Goal: Task Accomplishment & Management: Complete application form

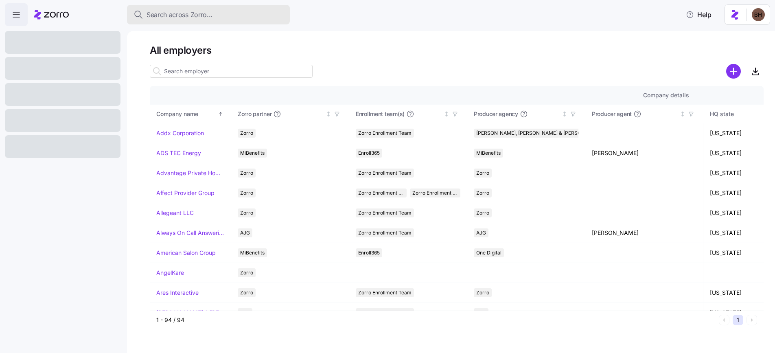
click at [174, 19] on span "Search across Zorro..." at bounding box center [180, 15] width 66 height 10
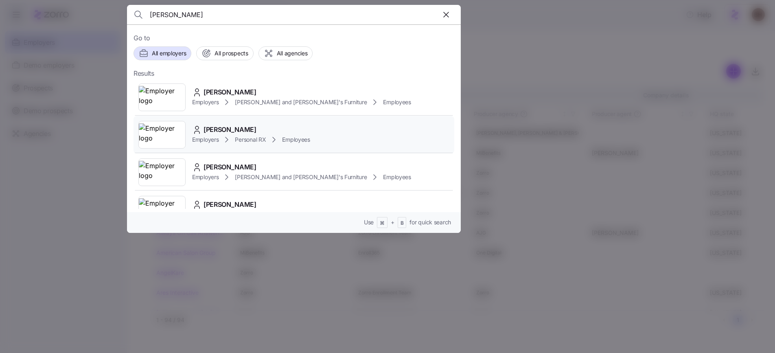
type input "alves"
click at [241, 130] on div "Maria Alves" at bounding box center [251, 130] width 118 height 10
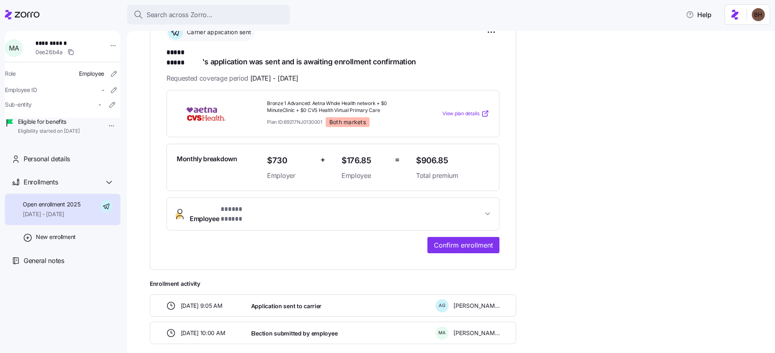
scroll to position [163, 0]
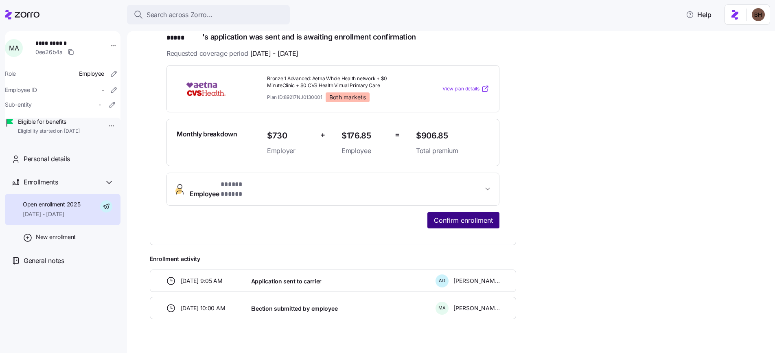
click at [468, 212] on button "Confirm enrollment" at bounding box center [464, 220] width 72 height 16
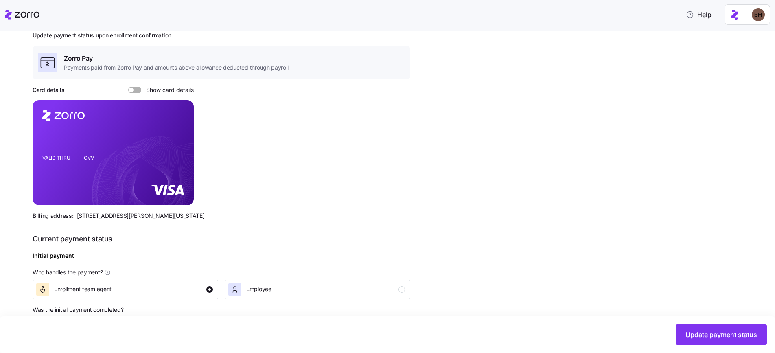
scroll to position [64, 0]
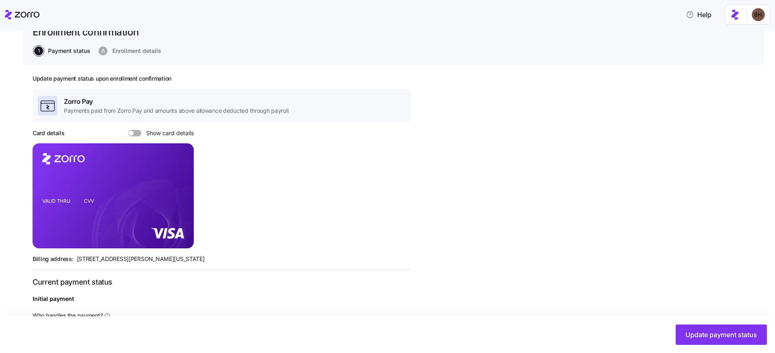
click at [180, 133] on span "Show card details" at bounding box center [167, 133] width 53 height 7
click at [128, 130] on input "Show card details" at bounding box center [128, 130] width 0 height 0
click at [179, 183] on icon "copy-to-clipboard" at bounding box center [178, 181] width 7 height 7
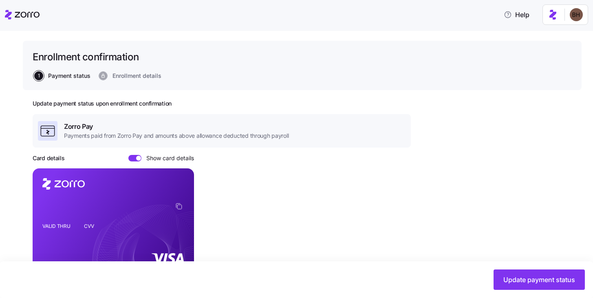
scroll to position [0, 0]
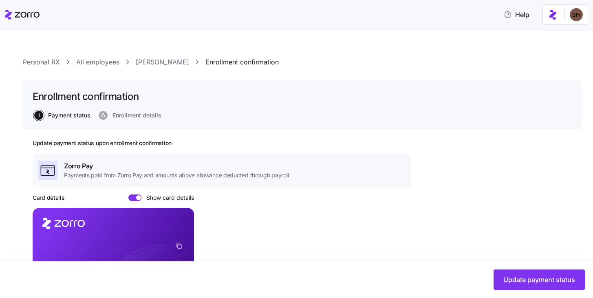
click at [161, 61] on link "Maria Alves" at bounding box center [162, 62] width 53 height 10
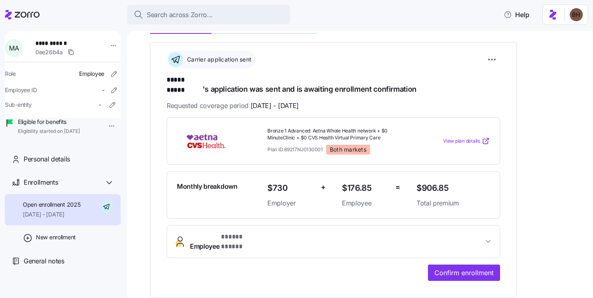
scroll to position [218, 0]
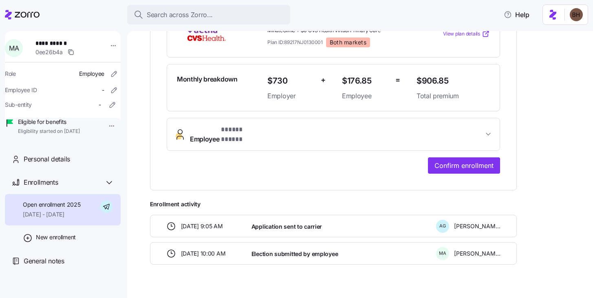
click at [485, 118] on button "Employee * ***** ***** *" at bounding box center [333, 134] width 332 height 33
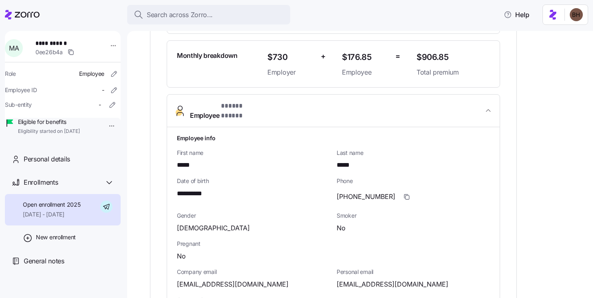
scroll to position [338, 0]
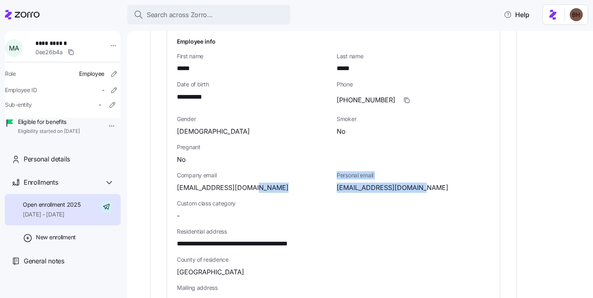
drag, startPoint x: 326, startPoint y: 173, endPoint x: 439, endPoint y: 172, distance: 112.8
click at [439, 172] on div "**********" at bounding box center [332, 238] width 319 height 408
drag, startPoint x: 439, startPoint y: 172, endPoint x: 435, endPoint y: 172, distance: 4.5
click at [439, 182] on div "mariaalves378@yahoo.com" at bounding box center [412, 187] width 153 height 10
drag, startPoint x: 430, startPoint y: 171, endPoint x: 337, endPoint y: 171, distance: 92.4
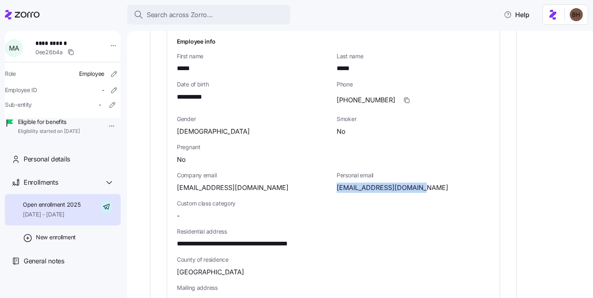
click at [337, 182] on div "mariaalves378@yahoo.com" at bounding box center [412, 187] width 153 height 10
copy span "mariaalves378@yahoo.com"
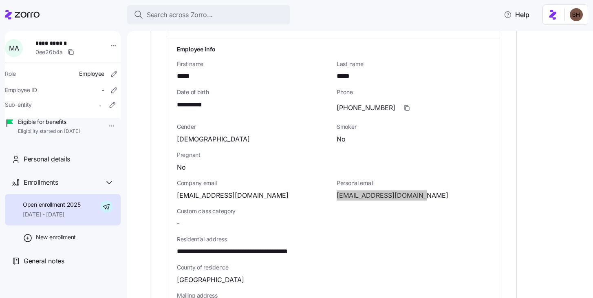
scroll to position [340, 0]
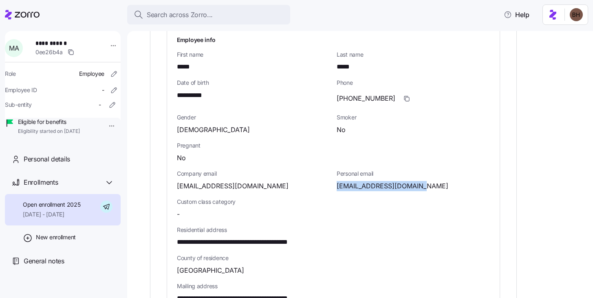
copy span "mariaalves378@yahoo.com"
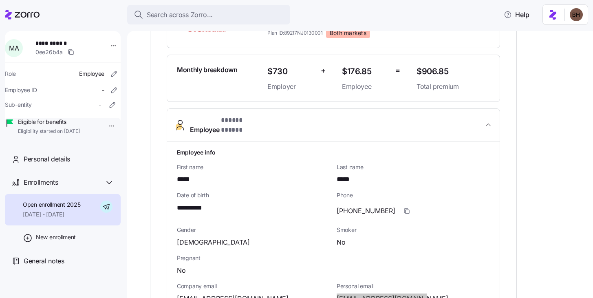
scroll to position [72, 0]
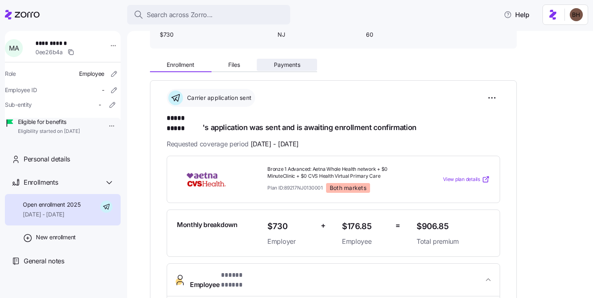
click at [288, 66] on span "Payments" at bounding box center [287, 65] width 26 height 6
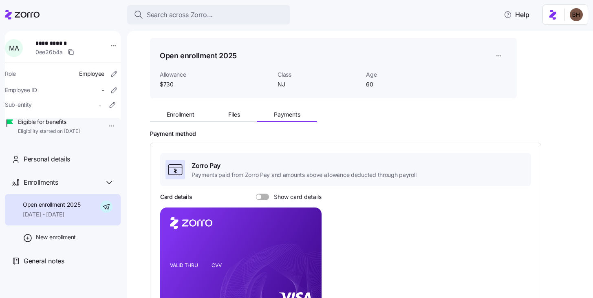
scroll to position [69, 0]
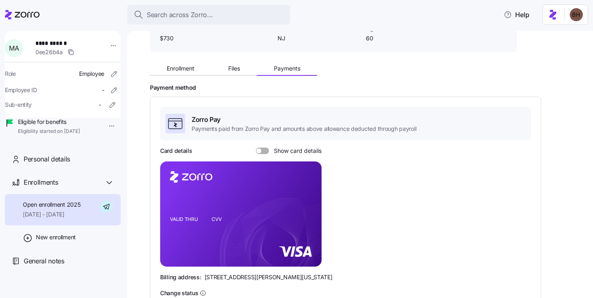
click at [264, 145] on div "Zorro Pay Payments paid from Zorro Pay and amounts above allowance deducted thr…" at bounding box center [345, 215] width 371 height 217
click at [261, 150] on span at bounding box center [265, 150] width 8 height 7
click at [256, 147] on input "Show card details" at bounding box center [256, 147] width 0 height 0
click at [308, 201] on icon "copy-to-clipboard" at bounding box center [306, 198] width 7 height 7
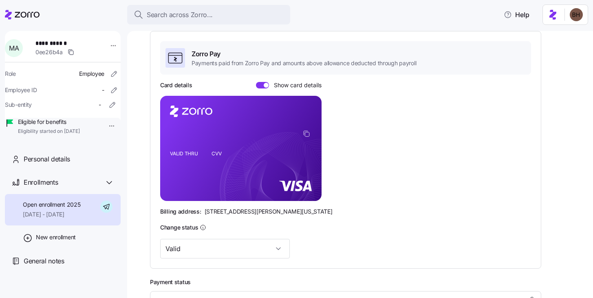
scroll to position [0, 0]
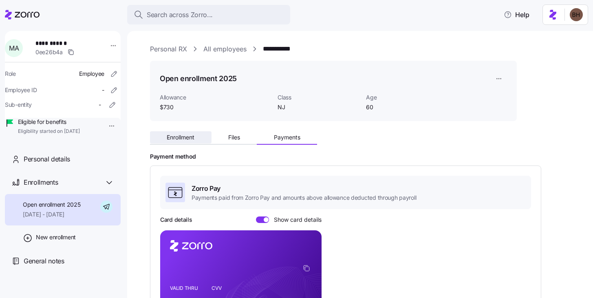
click at [181, 140] on span "Enrollment" at bounding box center [181, 137] width 28 height 6
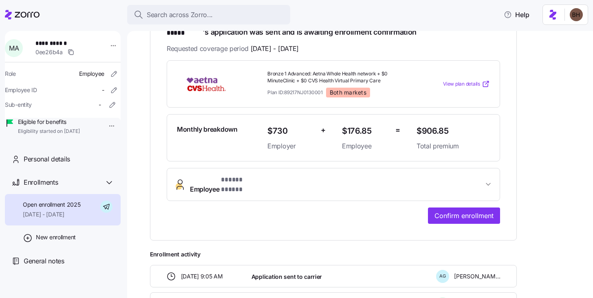
scroll to position [176, 0]
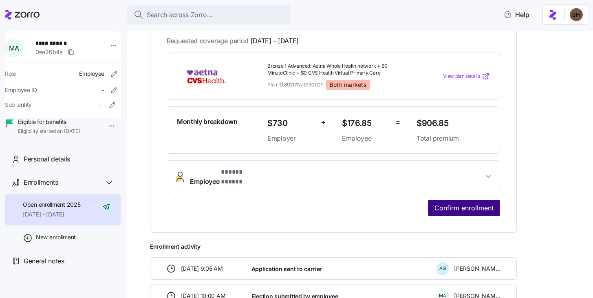
click at [465, 203] on span "Confirm enrollment" at bounding box center [463, 208] width 59 height 10
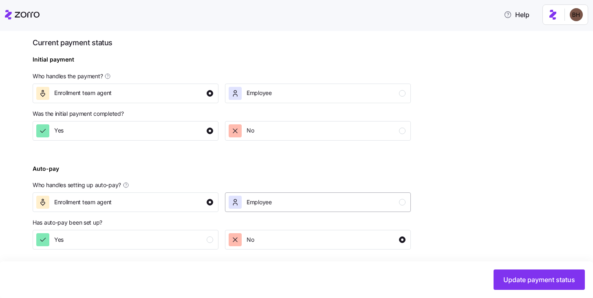
scroll to position [306, 0]
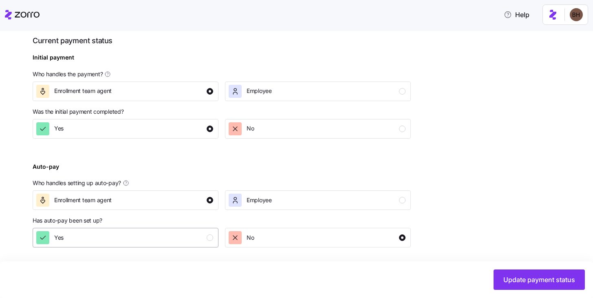
click at [193, 237] on div "Yes" at bounding box center [124, 237] width 177 height 13
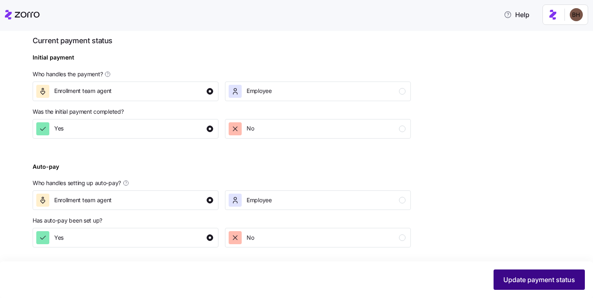
click at [534, 279] on span "Update payment status" at bounding box center [539, 279] width 72 height 10
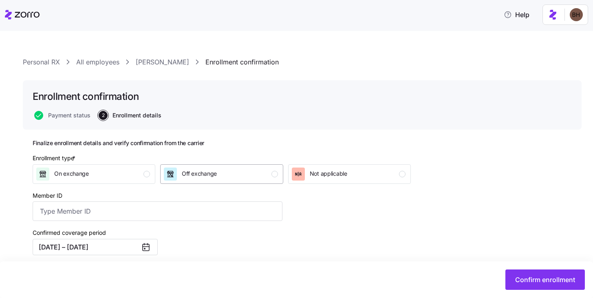
click at [245, 172] on div "Off exchange" at bounding box center [221, 173] width 114 height 13
click at [137, 207] on input "Member ID" at bounding box center [158, 211] width 250 height 20
paste input "S000047578"
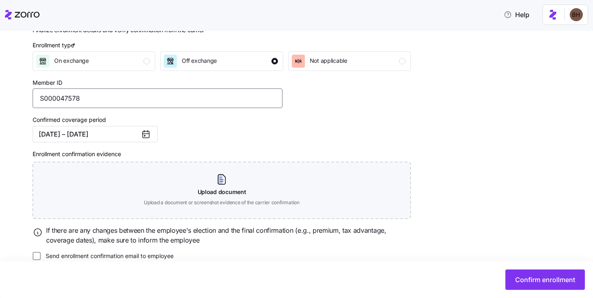
scroll to position [126, 0]
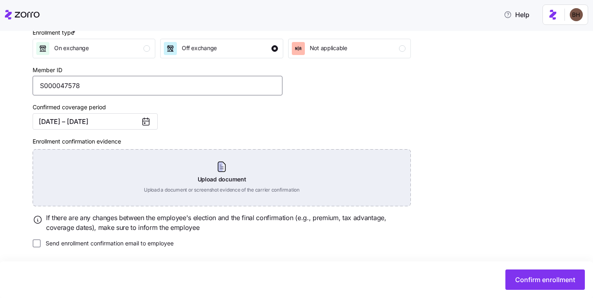
type input "S000047578"
click at [241, 181] on div "Upload document Upload a document or screenshot evidence of the carrier confirm…" at bounding box center [222, 177] width 378 height 57
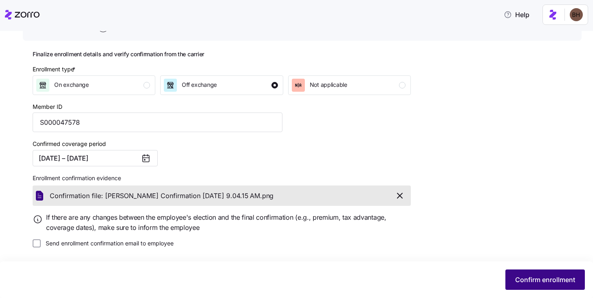
scroll to position [89, 0]
click at [556, 283] on span "Confirm enrollment" at bounding box center [545, 279] width 60 height 10
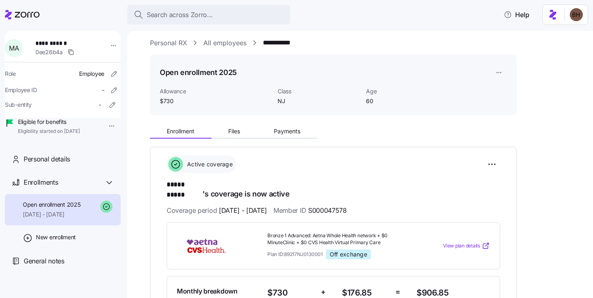
scroll to position [14, 0]
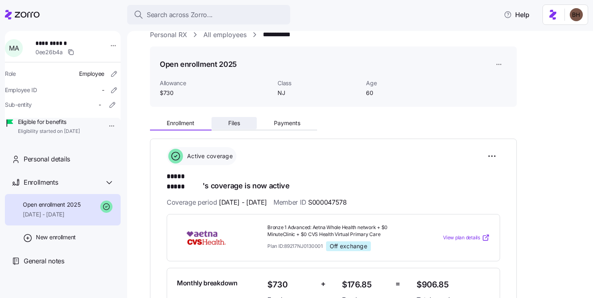
click at [235, 121] on span "Files" at bounding box center [234, 123] width 12 height 6
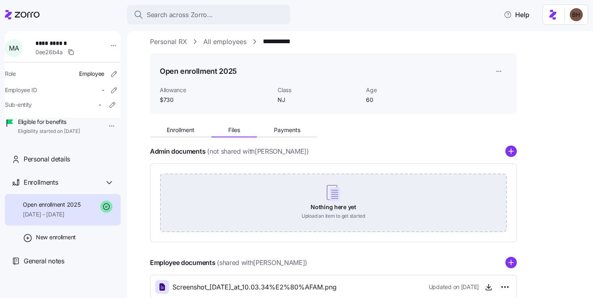
scroll to position [8, 0]
click at [346, 202] on div "Nothing here yet Upload an item to get started" at bounding box center [333, 201] width 346 height 57
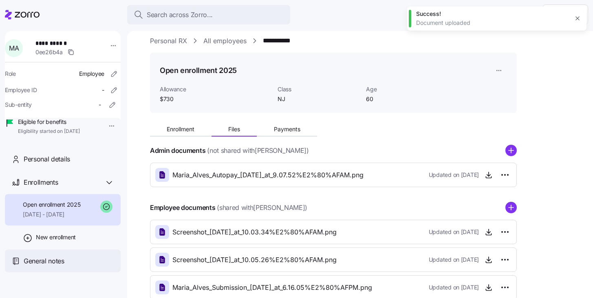
click at [58, 266] on span "General notes" at bounding box center [44, 261] width 41 height 10
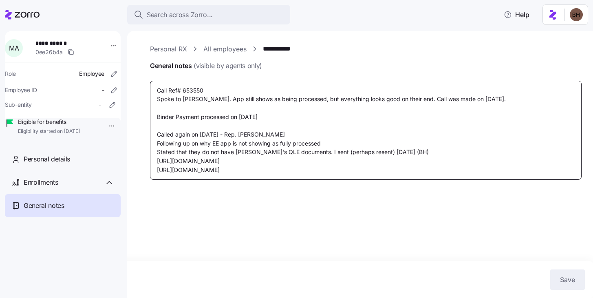
click at [416, 168] on textarea "Call Ref# 653550 Spoke to Adam Johnson. App still shows as being processed, but…" at bounding box center [365, 130] width 431 height 99
type textarea "x"
type textarea "Call Ref# 653550 Spoke to Adam Johnson. App still shows as being processed, but…"
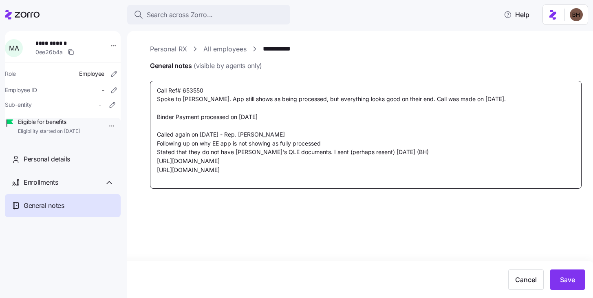
type textarea "x"
type textarea "Call Ref# 653550 Spoke to Adam Johnson. App still shows as being processed, but…"
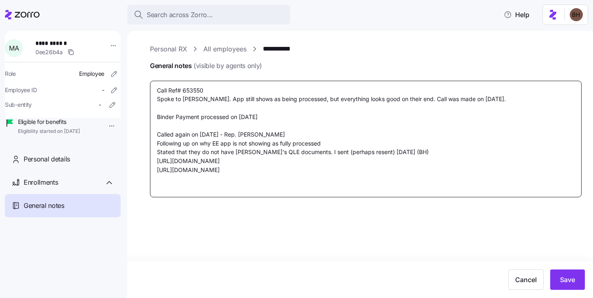
type textarea "x"
type textarea "Call Ref# 653550 Spoke to Adam Johnson. App still shows as being processed, but…"
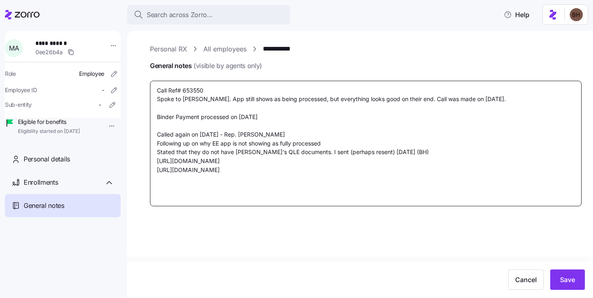
type textarea "x"
type textarea "Call Ref# 653550 Spoke to Adam Johnson. App still shows as being processed, but…"
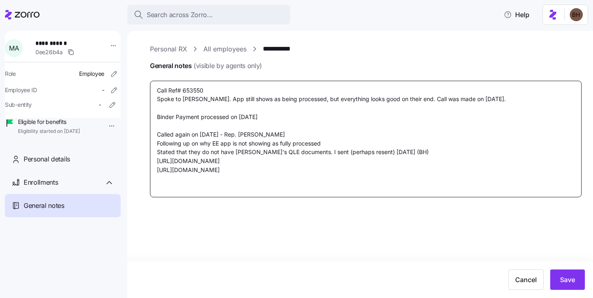
type textarea "x"
type textarea "Call Ref# 653550 Spoke to Adam Johnson. App still shows as being processed, but…"
type textarea "x"
type textarea "Call Ref# 653550 Spoke to Adam Johnson. App still shows as being processed, but…"
type textarea "x"
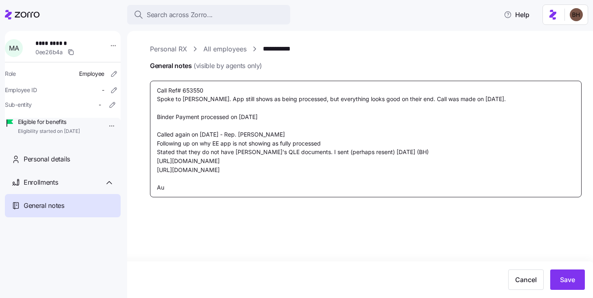
type textarea "Call Ref# 653550 Spoke to Adam Johnson. App still shows as being processed, but…"
type textarea "x"
type textarea "Call Ref# 653550 Spoke to Adam Johnson. App still shows as being processed, but…"
type textarea "x"
type textarea "Call Ref# 653550 Spoke to Adam Johnson. App still shows as being processed, but…"
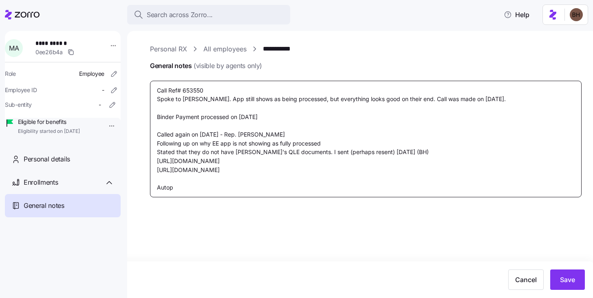
type textarea "x"
type textarea "Call Ref# 653550 Spoke to Adam Johnson. App still shows as being processed, but…"
type textarea "x"
type textarea "Call Ref# 653550 Spoke to Adam Johnson. App still shows as being processed, but…"
type textarea "x"
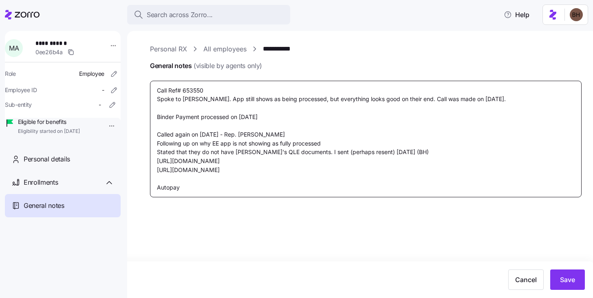
type textarea "Call Ref# 653550 Spoke to Adam Johnson. App still shows as being processed, but…"
type textarea "x"
type textarea "Call Ref# 653550 Spoke to Adam Johnson. App still shows as being processed, but…"
type textarea "x"
type textarea "Call Ref# 653550 Spoke to Adam Johnson. App still shows as being processed, but…"
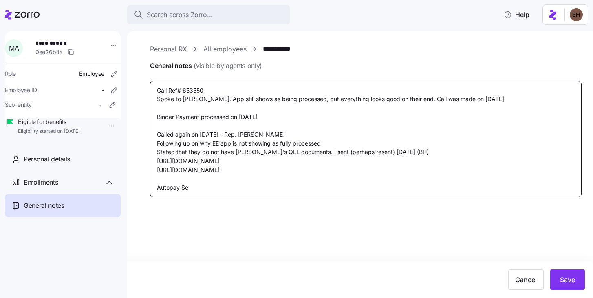
type textarea "x"
type textarea "Call Ref# 653550 Spoke to Adam Johnson. App still shows as being processed, but…"
type textarea "x"
type textarea "Call Ref# 653550 Spoke to Adam Johnson. App still shows as being processed, but…"
type textarea "x"
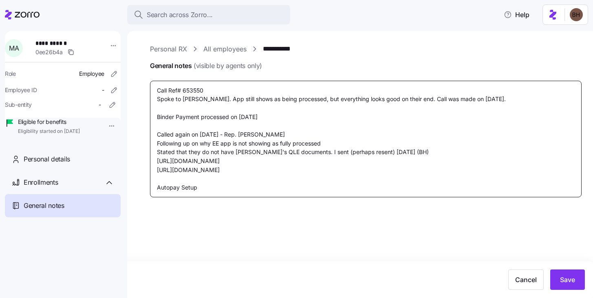
type textarea "Call Ref# 653550 Spoke to Adam Johnson. App still shows as being processed, but…"
type textarea "x"
type textarea "Call Ref# 653550 Spoke to Adam Johnson. App still shows as being processed, but…"
type textarea "x"
type textarea "Call Ref# 653550 Spoke to Adam Johnson. App still shows as being processed, but…"
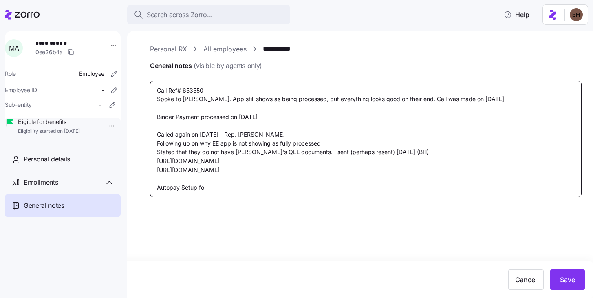
type textarea "x"
type textarea "Call Ref# 653550 Spoke to Adam Johnson. App still shows as being processed, but…"
type textarea "x"
type textarea "Call Ref# 653550 Spoke to Adam Johnson. App still shows as being processed, but…"
type textarea "x"
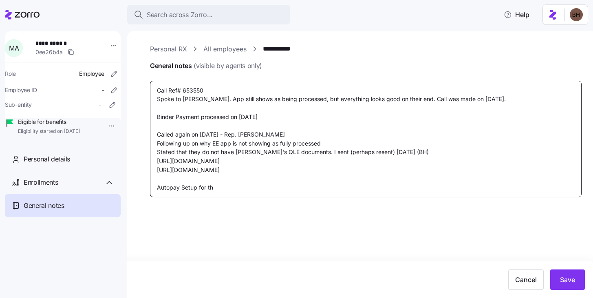
type textarea "Call Ref# 653550 Spoke to Adam Johnson. App still shows as being processed, but…"
type textarea "x"
type textarea "Call Ref# 653550 Spoke to Adam Johnson. App still shows as being processed, but…"
type textarea "x"
type textarea "Call Ref# 653550 Spoke to Adam Johnson. App still shows as being processed, but…"
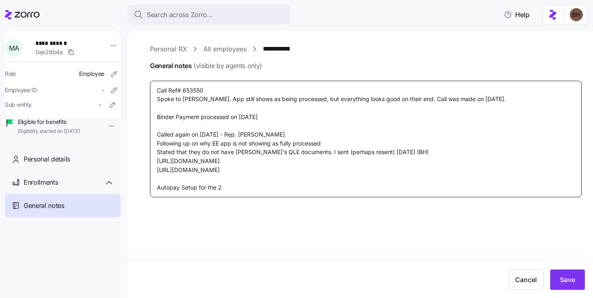
type textarea "x"
type textarea "Call Ref# 653550 Spoke to Adam Johnson. App still shows as being processed, but…"
type textarea "x"
type textarea "Call Ref# 653550 Spoke to Adam Johnson. App still shows as being processed, but…"
type textarea "x"
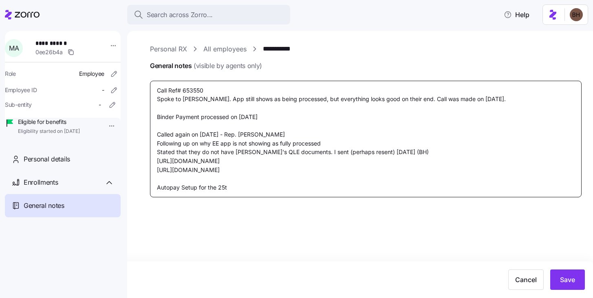
type textarea "Call Ref# 653550 Spoke to Adam Johnson. App still shows as being processed, but…"
type textarea "x"
type textarea "Call Ref# 653550 Spoke to Adam Johnson. App still shows as being processed, but…"
type textarea "x"
type textarea "Call Ref# 653550 Spoke to Adam Johnson. App still shows as being processed, but…"
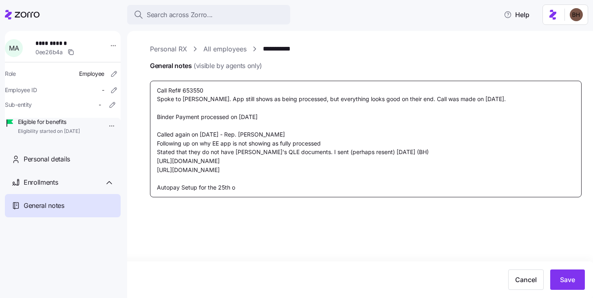
type textarea "x"
type textarea "Call Ref# 653550 Spoke to Adam Johnson. App still shows as being processed, but…"
type textarea "x"
type textarea "Call Ref# 653550 Spoke to Adam Johnson. App still shows as being processed, but…"
type textarea "x"
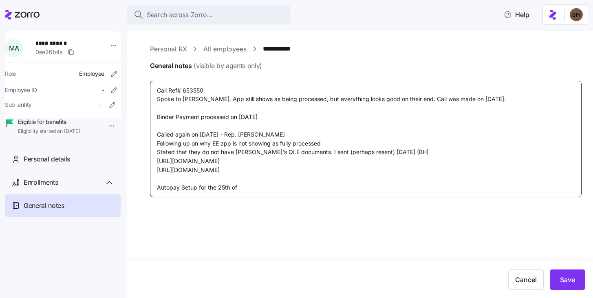
type textarea "Call Ref# 653550 Spoke to Adam Johnson. App still shows as being processed, but…"
type textarea "x"
type textarea "Call Ref# 653550 Spoke to Adam Johnson. App still shows as being processed, but…"
type textarea "x"
type textarea "Call Ref# 653550 Spoke to Adam Johnson. App still shows as being processed, but…"
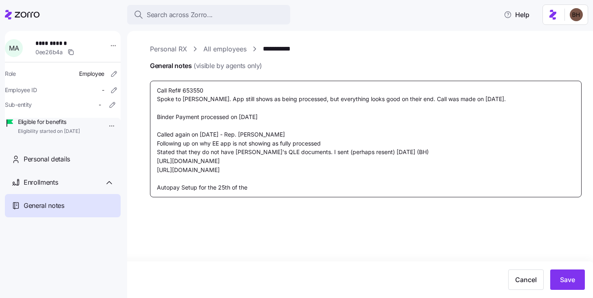
type textarea "x"
type textarea "Call Ref# 653550 Spoke to Adam Johnson. App still shows as being processed, but…"
type textarea "x"
type textarea "Call Ref# 653550 Spoke to Adam Johnson. App still shows as being processed, but…"
type textarea "x"
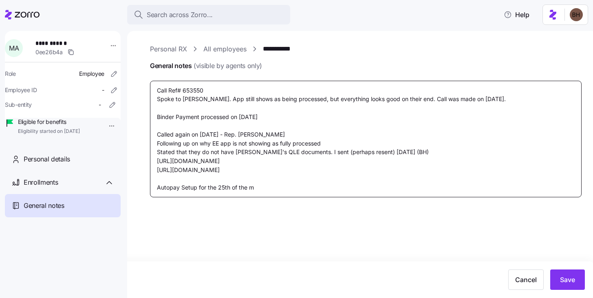
type textarea "Call Ref# 653550 Spoke to Adam Johnson. App still shows as being processed, but…"
type textarea "x"
type textarea "Call Ref# 653550 Spoke to Adam Johnson. App still shows as being processed, but…"
type textarea "x"
type textarea "Call Ref# 653550 Spoke to Adam Johnson. App still shows as being processed, but…"
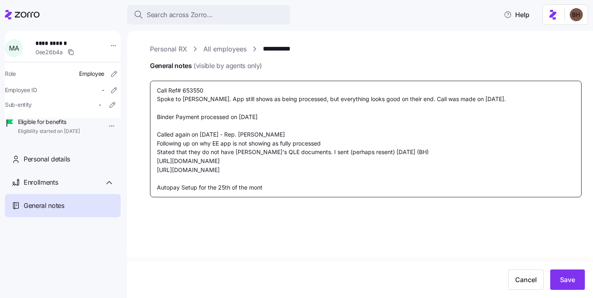
type textarea "x"
type textarea "Call Ref# 653550 Spoke to Adam Johnson. App still shows as being processed, but…"
type textarea "x"
type textarea "Call Ref# 653550 Spoke to Adam Johnson. App still shows as being processed, but…"
click at [572, 278] on span "Save" at bounding box center [567, 279] width 15 height 10
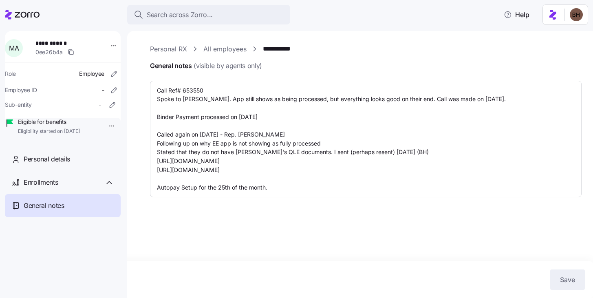
click at [57, 48] on span "0ee26b4a" at bounding box center [48, 52] width 27 height 8
click at [44, 187] on span "Enrollments" at bounding box center [41, 182] width 34 height 10
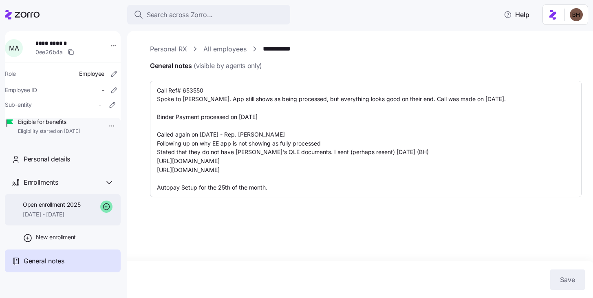
click at [54, 208] on span "Open enrollment 2025" at bounding box center [51, 204] width 57 height 8
type textarea "x"
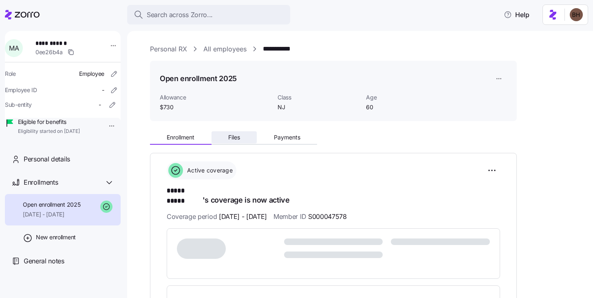
click at [229, 136] on span "Files" at bounding box center [234, 137] width 12 height 6
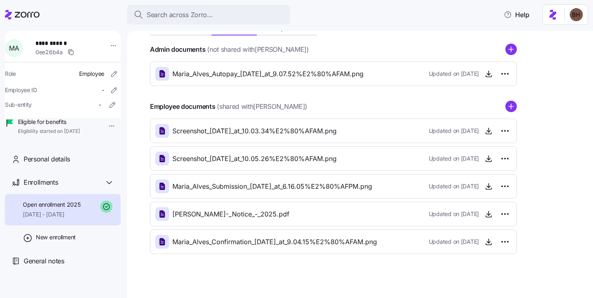
scroll to position [114, 0]
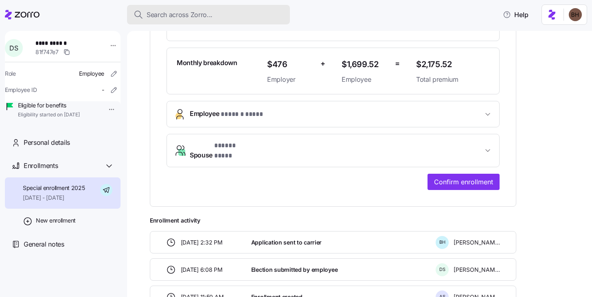
scroll to position [225, 0]
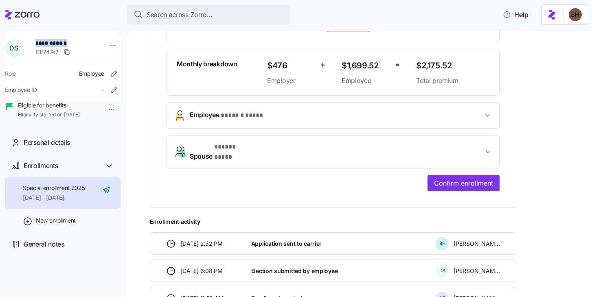
drag, startPoint x: 40, startPoint y: 42, endPoint x: 73, endPoint y: 46, distance: 33.6
click at [73, 46] on span "**********" at bounding box center [63, 43] width 57 height 8
copy span "**********"
click at [441, 178] on span "Confirm enrollment" at bounding box center [463, 183] width 59 height 10
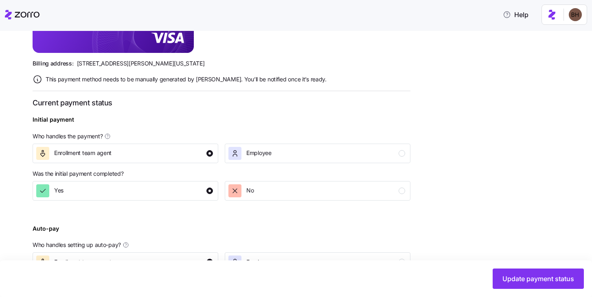
scroll to position [106, 0]
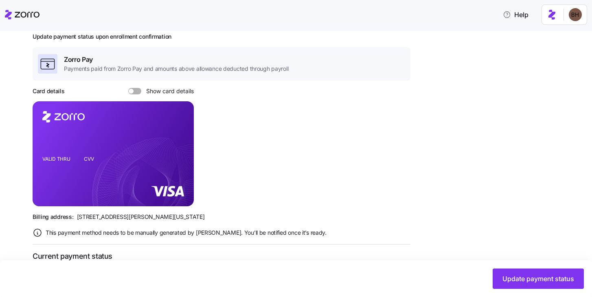
click at [140, 90] on span at bounding box center [138, 91] width 8 height 7
click at [128, 88] on input "Show card details" at bounding box center [128, 88] width 0 height 0
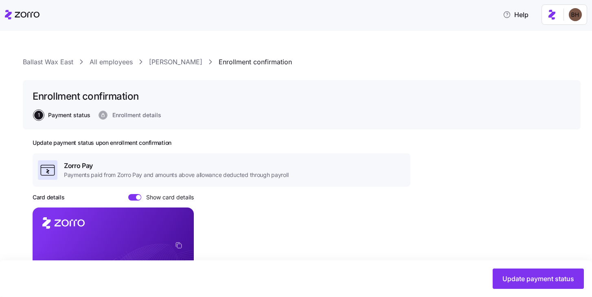
scroll to position [0, 0]
click at [140, 115] on span "Enrollment details" at bounding box center [136, 115] width 49 height 6
click at [160, 60] on link "Deanna Sieg" at bounding box center [175, 62] width 53 height 10
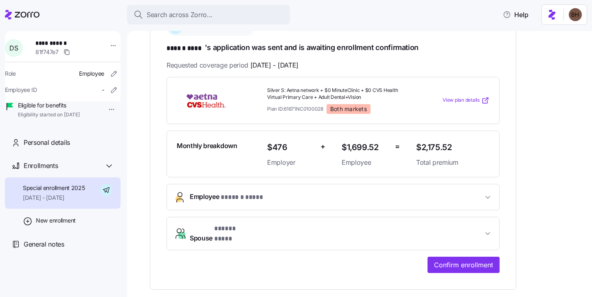
scroll to position [174, 0]
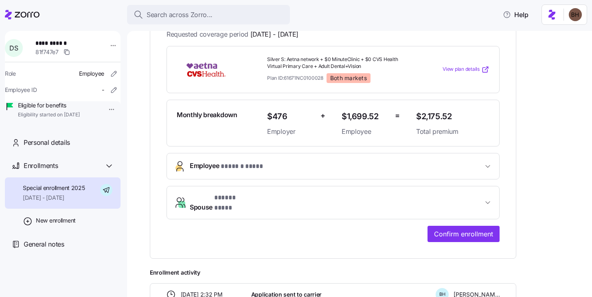
click at [400, 167] on span "Employee * ****** **** *" at bounding box center [336, 166] width 293 height 11
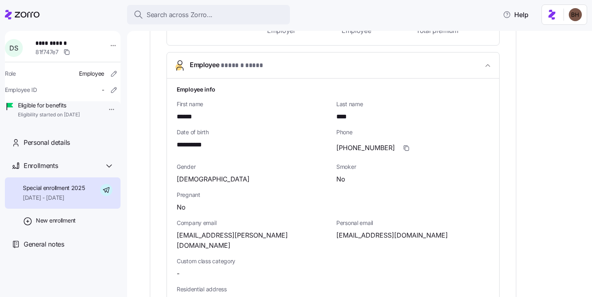
scroll to position [277, 0]
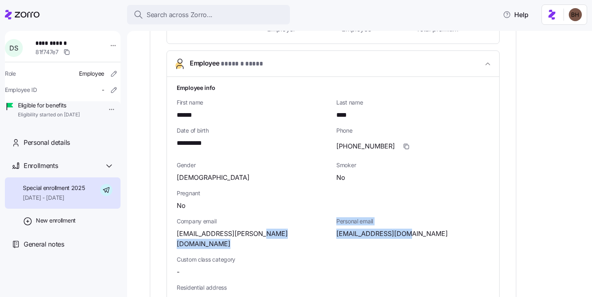
drag, startPoint x: 418, startPoint y: 235, endPoint x: 328, endPoint y: 235, distance: 89.6
click at [328, 235] on div "**********" at bounding box center [332, 289] width 319 height 418
click at [350, 238] on div "Personal email deannapearce@me.com" at bounding box center [413, 233] width 160 height 38
drag, startPoint x: 336, startPoint y: 232, endPoint x: 410, endPoint y: 233, distance: 73.7
click at [410, 233] on div "Personal email deannapearce@me.com" at bounding box center [413, 233] width 160 height 38
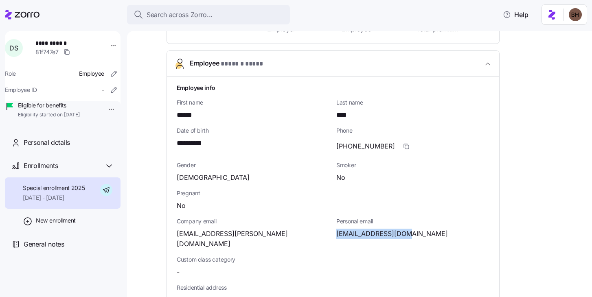
copy span "deannapearce@me.com"
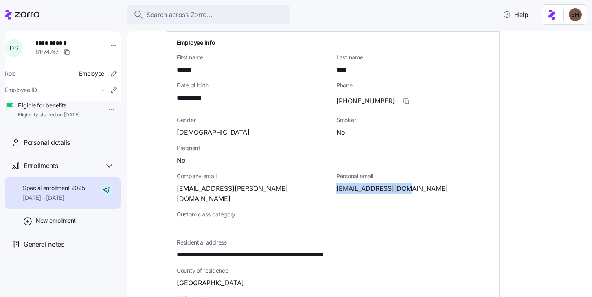
scroll to position [583, 0]
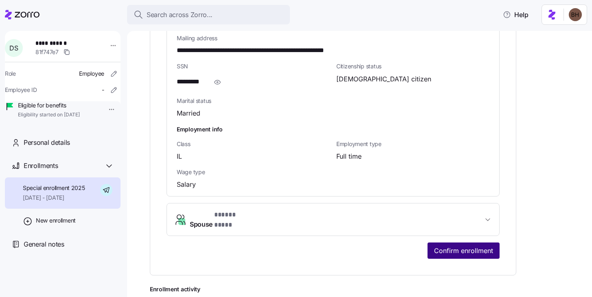
click at [454, 246] on span "Confirm enrollment" at bounding box center [463, 251] width 59 height 10
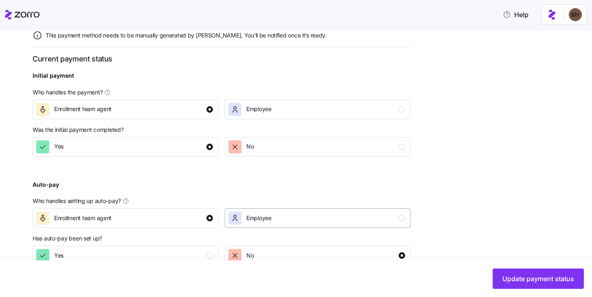
scroll to position [323, 0]
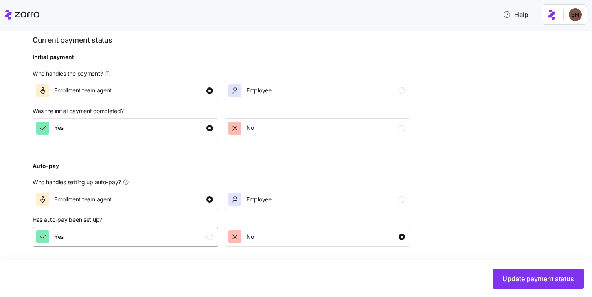
click at [202, 242] on div "Yes" at bounding box center [124, 236] width 177 height 13
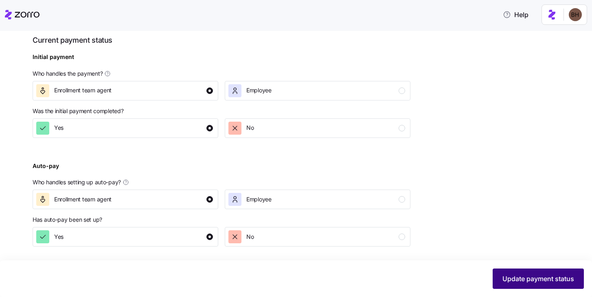
click at [503, 282] on span "Update payment status" at bounding box center [539, 279] width 72 height 10
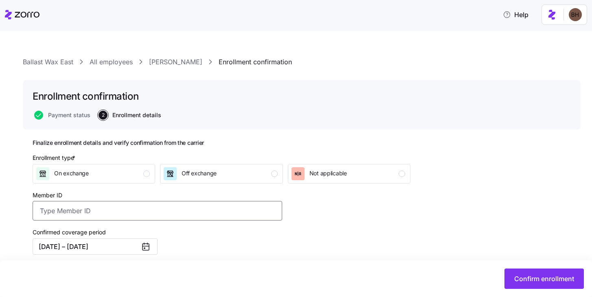
click at [205, 215] on input "Member ID" at bounding box center [158, 211] width 250 height 20
paste input "S000048417"
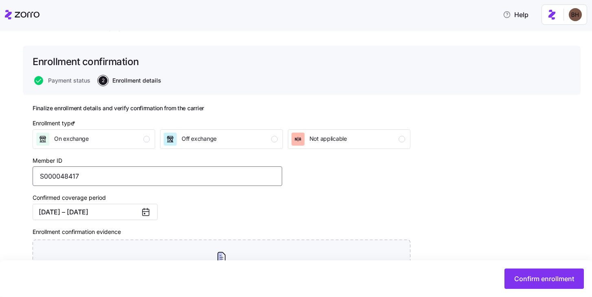
scroll to position [71, 0]
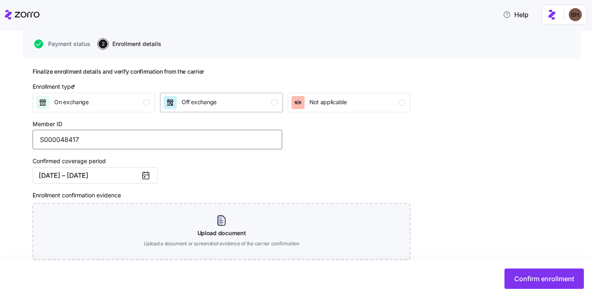
type input "S000048417"
click at [206, 103] on span "Off exchange" at bounding box center [199, 102] width 35 height 8
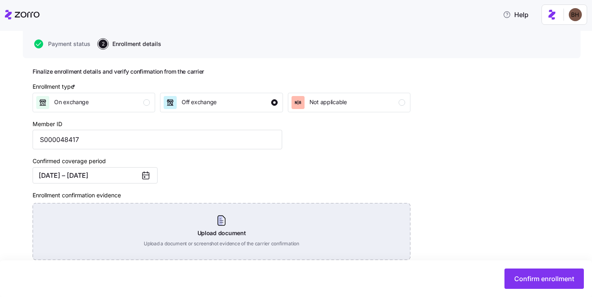
click at [226, 221] on div "Upload document Upload a document or screenshot evidence of the carrier confirm…" at bounding box center [222, 231] width 378 height 57
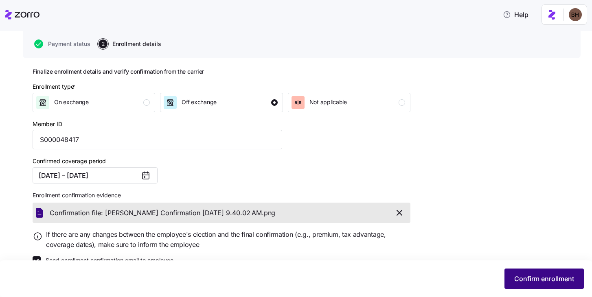
click at [567, 285] on button "Confirm enrollment" at bounding box center [544, 279] width 79 height 20
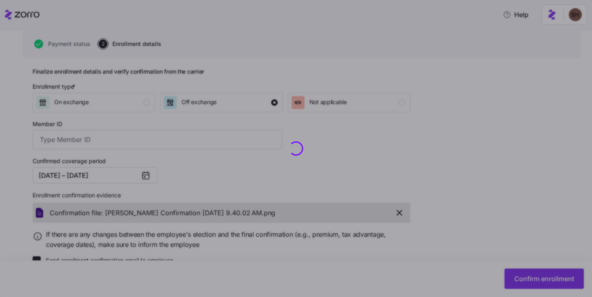
type input "S000048417"
checkbox input "false"
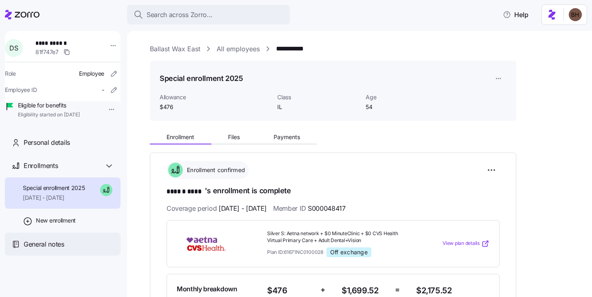
click at [45, 250] on span "General notes" at bounding box center [44, 244] width 41 height 10
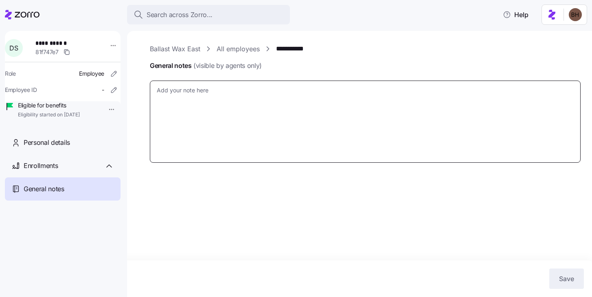
click at [195, 108] on textarea "General notes (visible by agents only)" at bounding box center [365, 122] width 431 height 82
type textarea "x"
type textarea "A"
type textarea "x"
type textarea "Au"
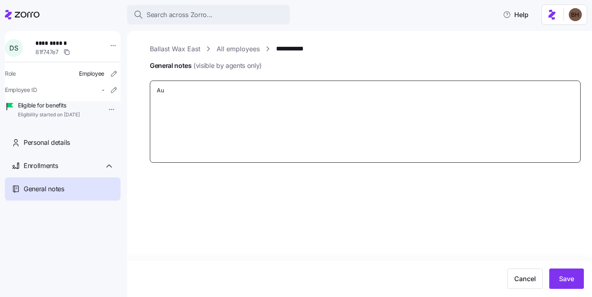
type textarea "x"
type textarea "Aup"
type textarea "x"
type textarea "Au"
type textarea "x"
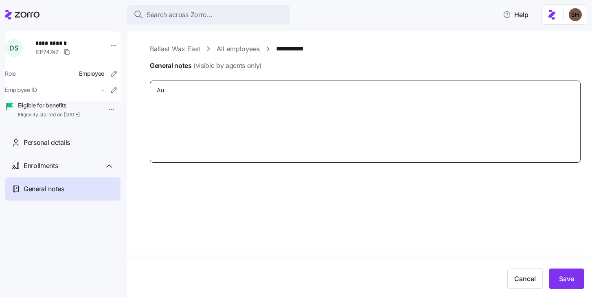
type textarea "Aut"
type textarea "x"
type textarea "Auto"
type textarea "x"
type textarea "Autopa"
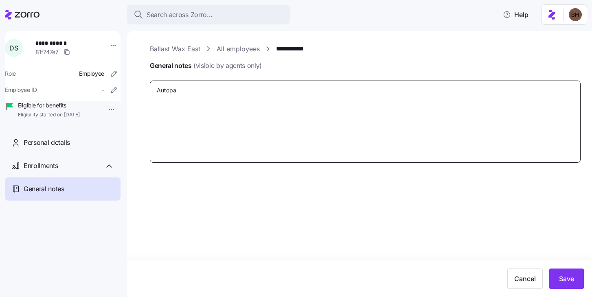
type textarea "x"
type textarea "Autopay"
type textarea "x"
type textarea "Autopay s"
type textarea "x"
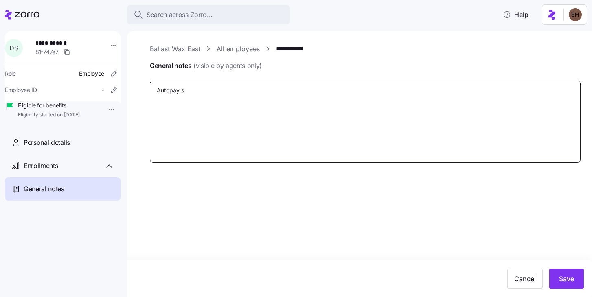
type textarea "Autopay se"
type textarea "x"
type textarea "Autopay set"
type textarea "x"
type textarea "Autopay set"
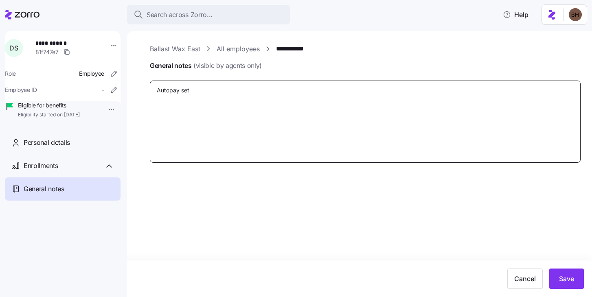
type textarea "x"
type textarea "Autopay set f"
type textarea "x"
type textarea "Autopay set fo"
type textarea "x"
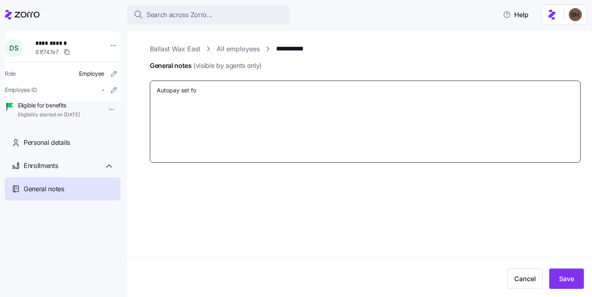
type textarea "Autopay set for"
type textarea "x"
type textarea "Autopay set for"
type textarea "x"
type textarea "Autopay set for 2"
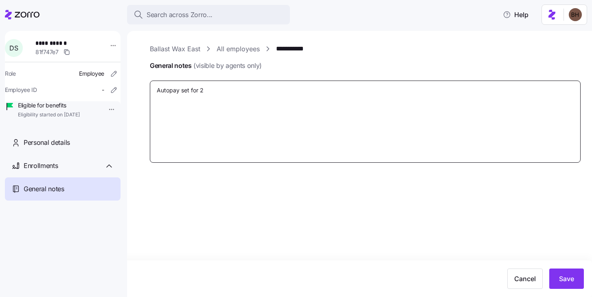
type textarea "x"
type textarea "Autopay set for 25"
type textarea "x"
type textarea "Autopay set for 25t"
type textarea "x"
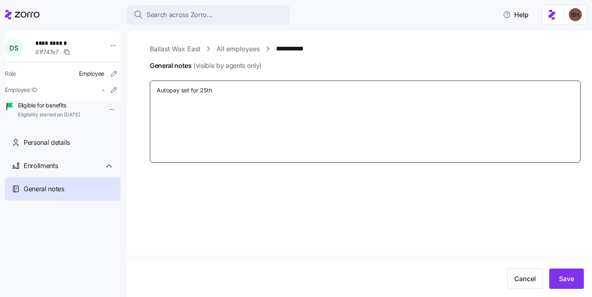
type textarea "Autopay set for 25th"
type textarea "x"
type textarea "Autopay set for 25th of"
type textarea "x"
type textarea "Autopay set for 25th of"
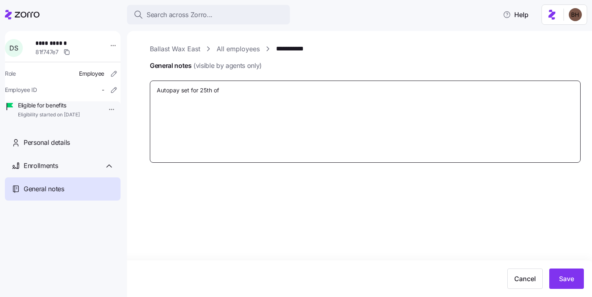
type textarea "x"
type textarea "Autopay set for 25th of th"
type textarea "x"
type textarea "Autopay set for 25th of the"
type textarea "x"
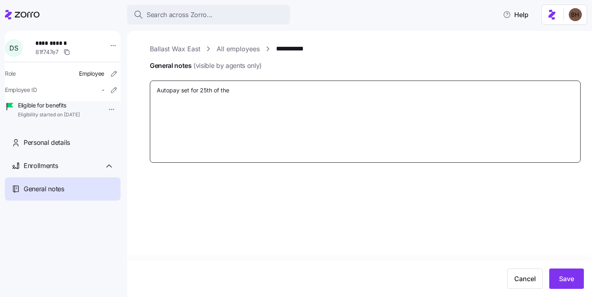
type textarea "Autopay set for 25th of the"
type textarea "x"
type textarea "Autopay set for 25th of the m"
type textarea "x"
type textarea "Autopay set for 25th of the mon"
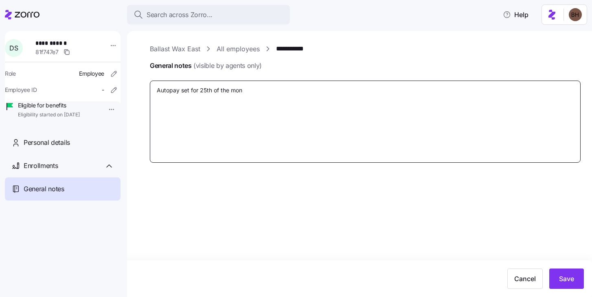
type textarea "x"
type textarea "Autopay set for 25th of the mont"
type textarea "x"
type textarea "Autopay set for 25th of the month"
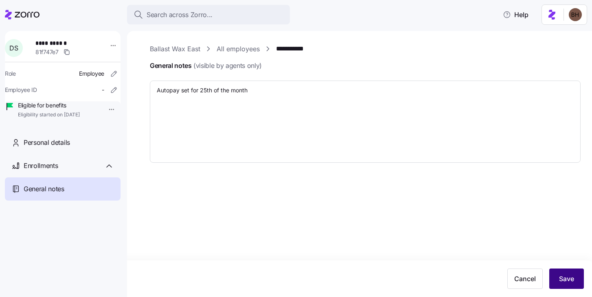
click at [575, 277] on button "Save" at bounding box center [566, 279] width 35 height 20
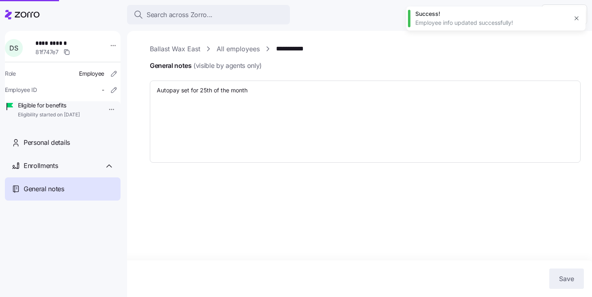
type textarea "x"
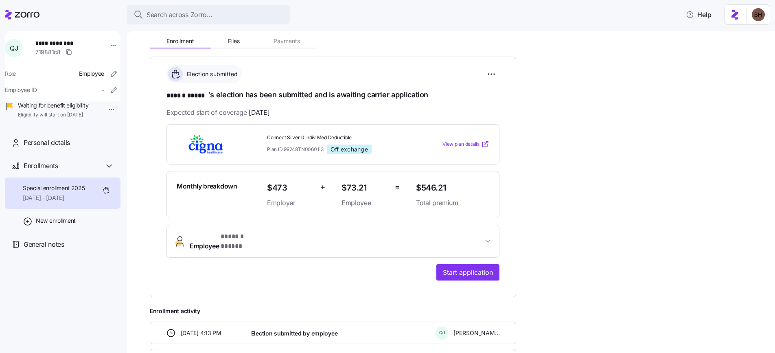
scroll to position [87, 0]
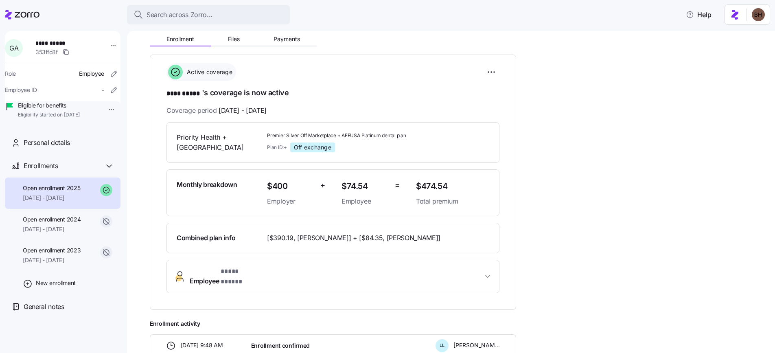
scroll to position [98, 0]
click at [281, 39] on span "Payments" at bounding box center [287, 40] width 26 height 6
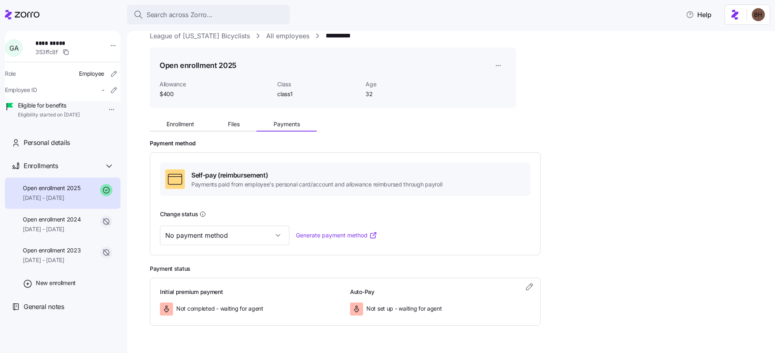
scroll to position [13, 0]
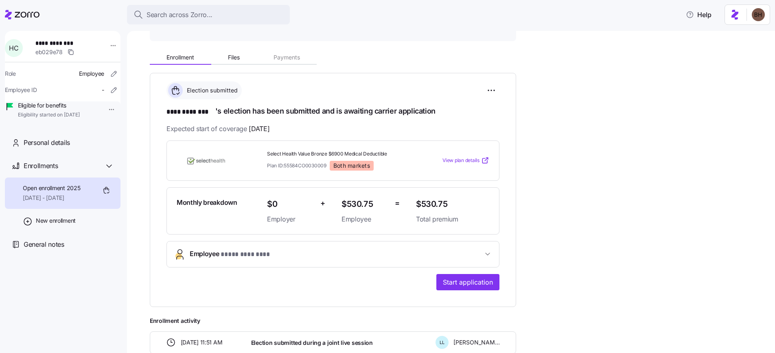
scroll to position [77, 0]
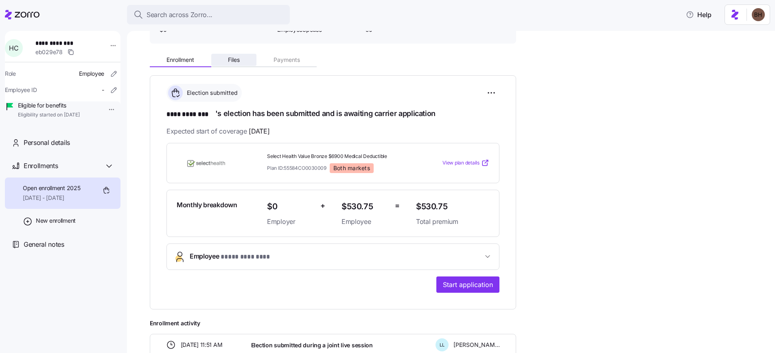
click at [236, 61] on span "Files" at bounding box center [234, 60] width 12 height 6
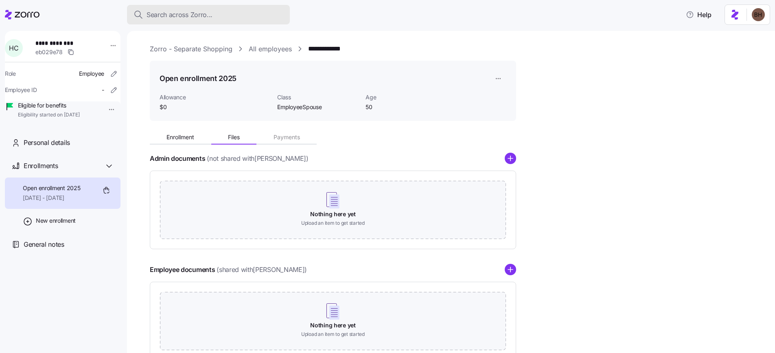
click at [196, 18] on span "Search across Zorro..." at bounding box center [180, 15] width 66 height 10
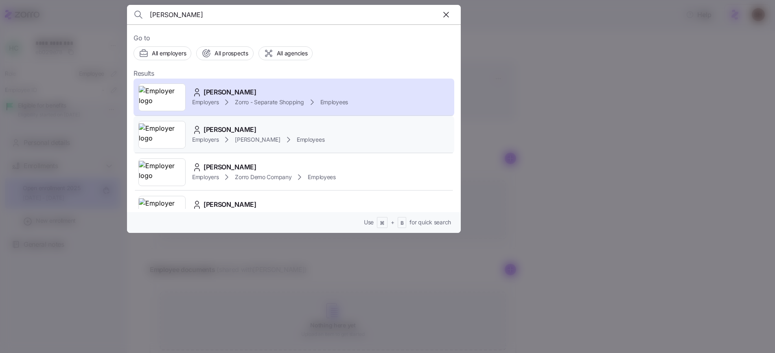
type input "chambers"
click at [323, 133] on div "WADE A CHAMBERS" at bounding box center [258, 130] width 132 height 10
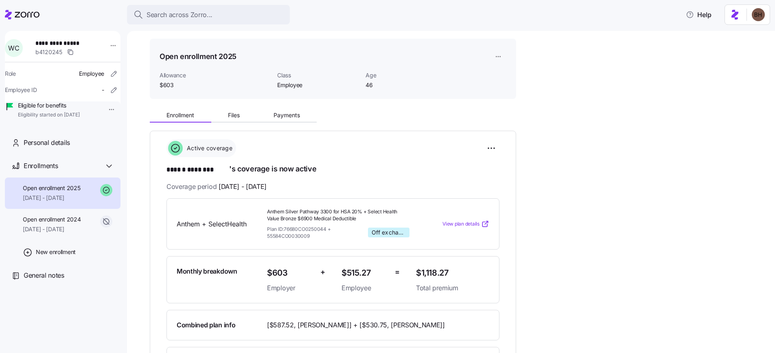
scroll to position [17, 0]
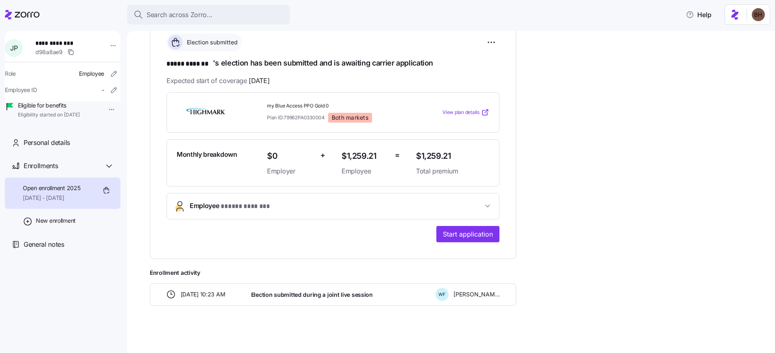
scroll to position [129, 0]
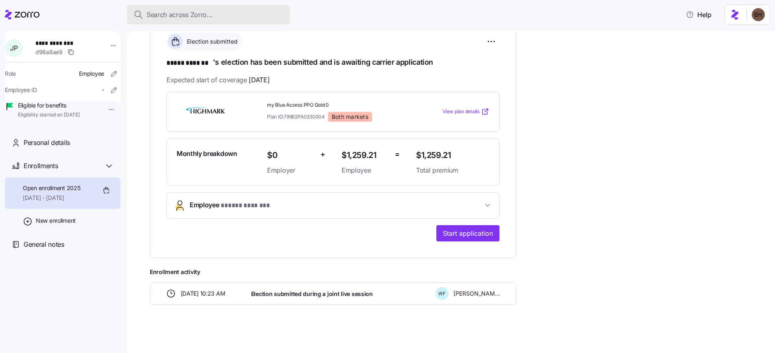
click at [162, 13] on span "Search across Zorro..." at bounding box center [180, 15] width 66 height 10
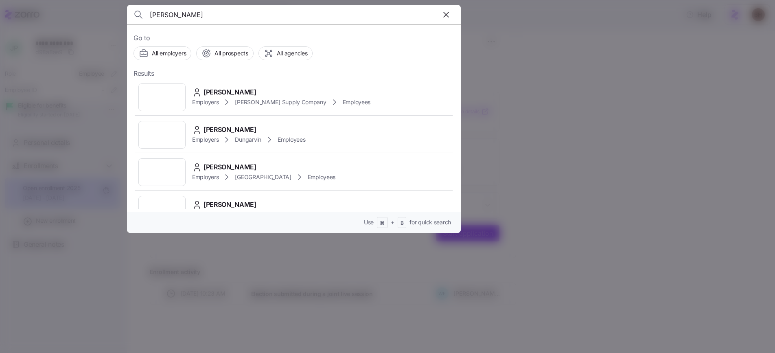
type input "[PERSON_NAME]"
click at [104, 256] on div at bounding box center [387, 176] width 775 height 353
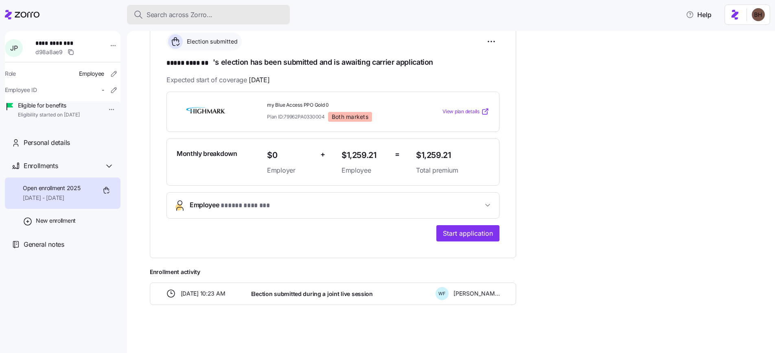
click at [170, 15] on span "Search across Zorro..." at bounding box center [180, 15] width 66 height 10
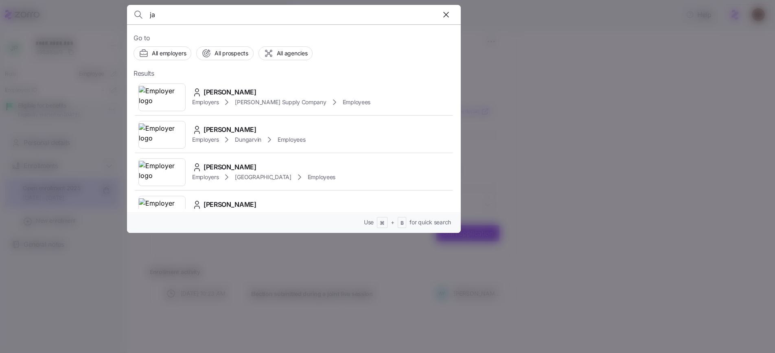
type input "j"
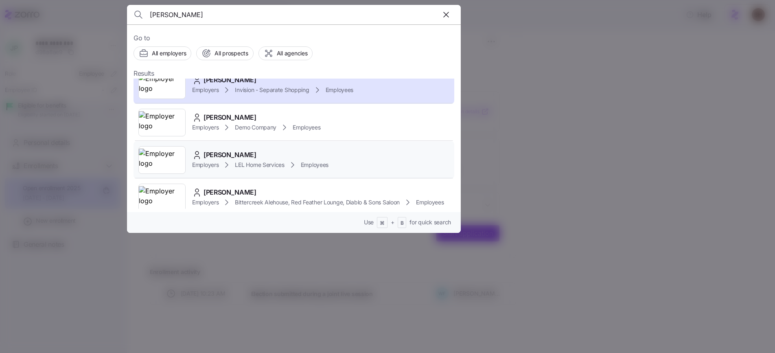
scroll to position [0, 0]
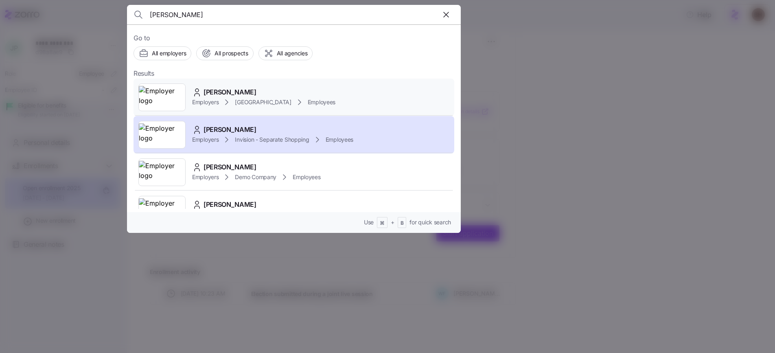
type input "[PERSON_NAME]"
click at [273, 95] on div "[PERSON_NAME]" at bounding box center [263, 92] width 143 height 10
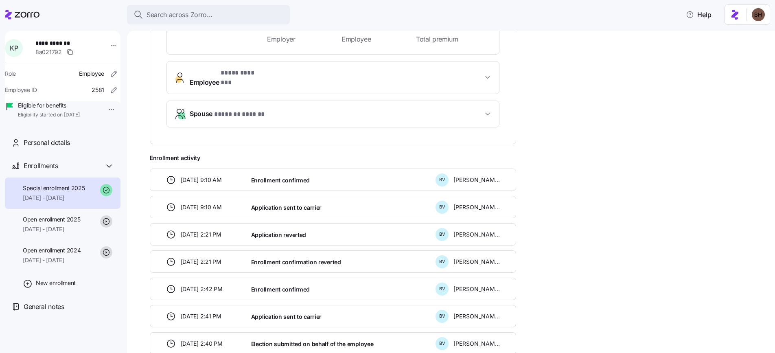
scroll to position [259, 0]
click at [151, 15] on span "Search across Zorro..." at bounding box center [180, 15] width 66 height 10
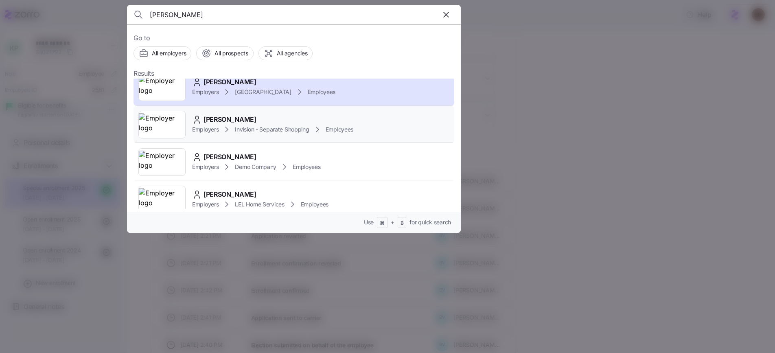
scroll to position [0, 0]
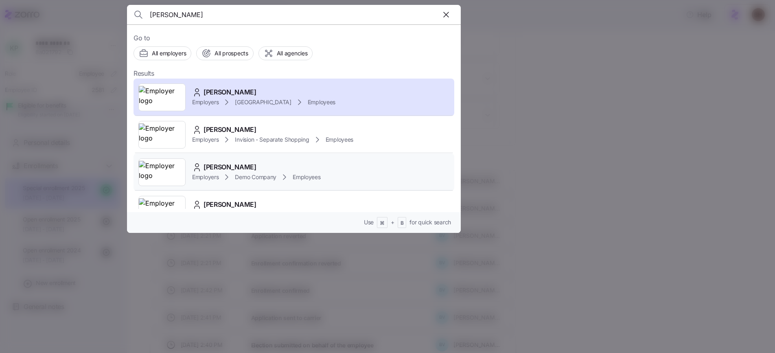
type input "parsons"
click at [254, 172] on div "Employers Demo Company Employees" at bounding box center [256, 177] width 129 height 10
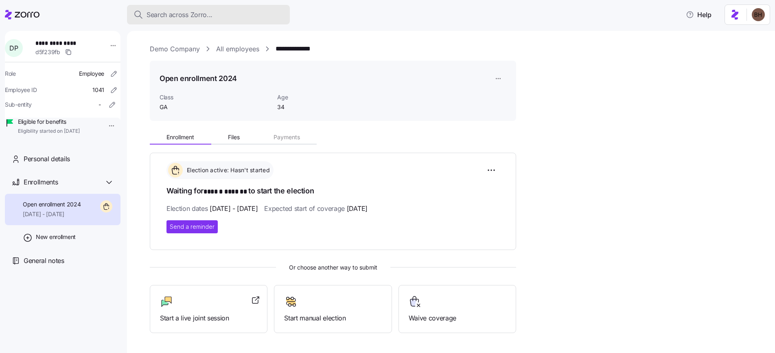
click at [164, 15] on span "Search across Zorro..." at bounding box center [180, 15] width 66 height 10
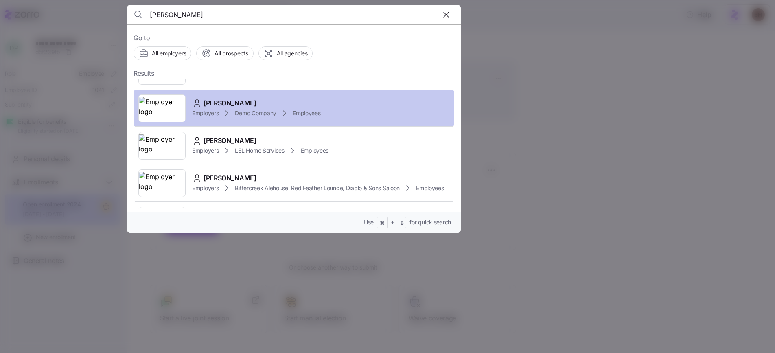
scroll to position [53, 0]
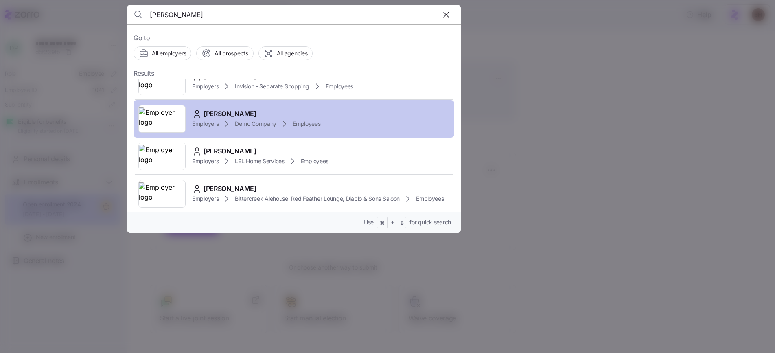
type input "parsons"
click at [260, 115] on div "Darryl Parsons" at bounding box center [256, 114] width 129 height 10
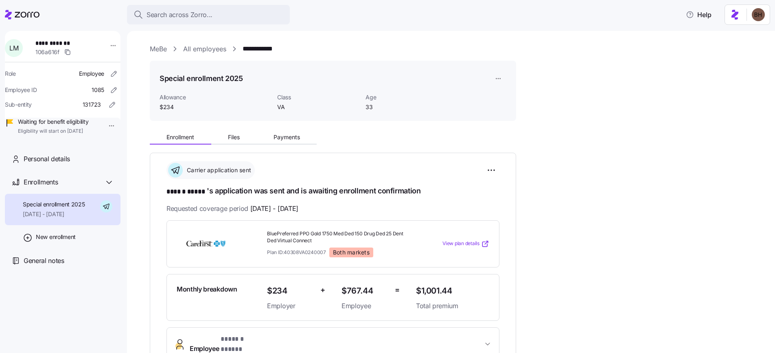
scroll to position [245, 0]
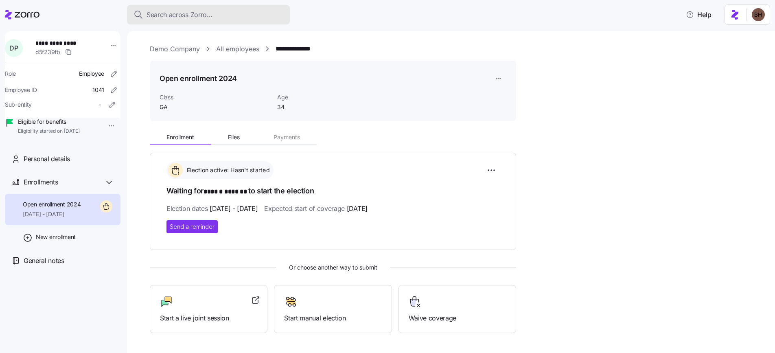
click at [156, 12] on span "Search across Zorro..." at bounding box center [180, 15] width 66 height 10
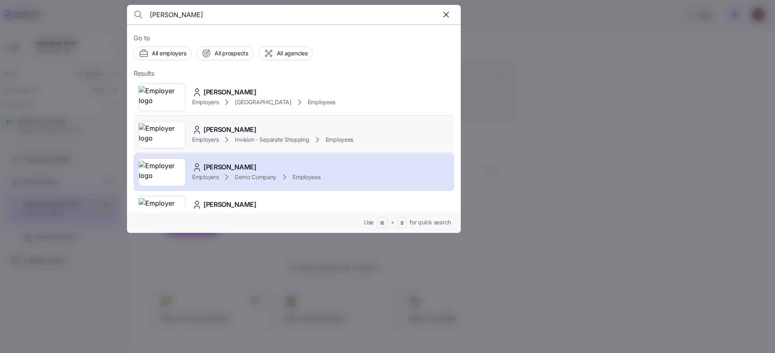
type input "[PERSON_NAME]"
click at [233, 129] on span "[PERSON_NAME]" at bounding box center [230, 130] width 53 height 10
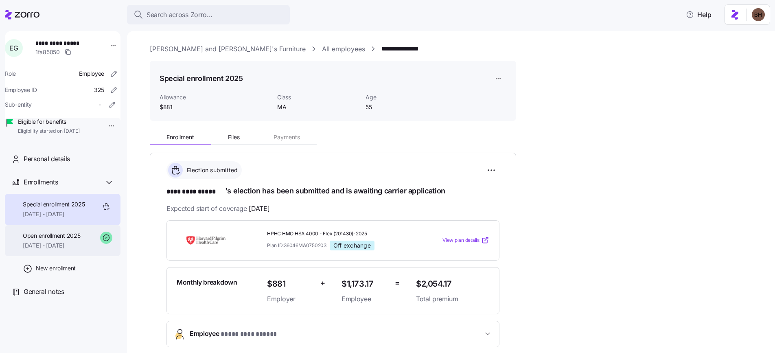
click at [46, 250] on span "[DATE] - [DATE]" at bounding box center [51, 245] width 57 height 8
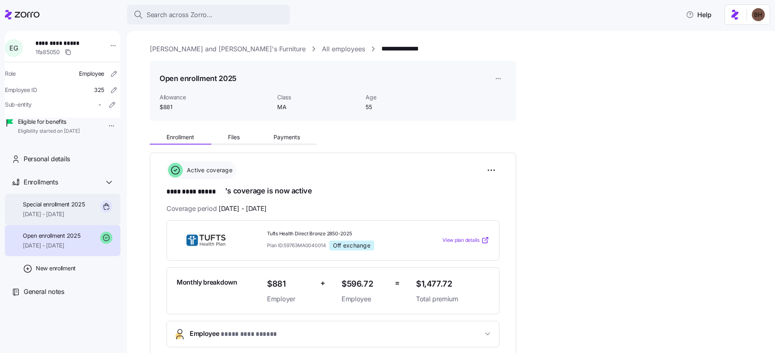
click at [50, 218] on span "[DATE] - [DATE]" at bounding box center [54, 214] width 62 height 8
